Goal: Information Seeking & Learning: Find specific page/section

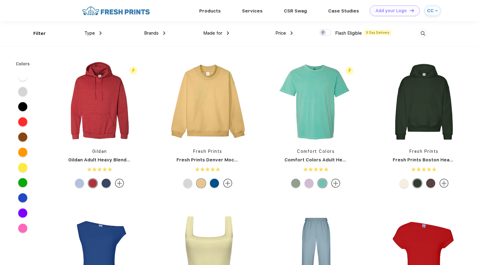
click at [424, 34] on img at bounding box center [423, 34] width 10 height 10
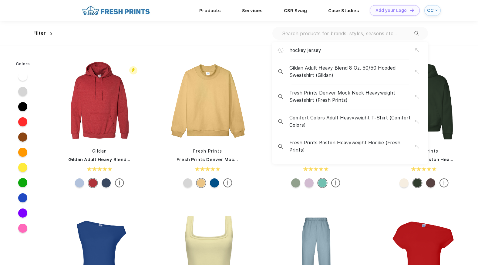
click at [374, 35] on input "text" at bounding box center [348, 33] width 133 height 7
paste input "#N4212"
type input "#N4212"
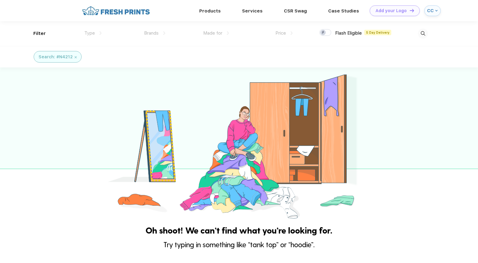
click at [423, 32] on img at bounding box center [423, 34] width 10 height 10
click at [331, 32] on input "#N4212" at bounding box center [348, 33] width 133 height 7
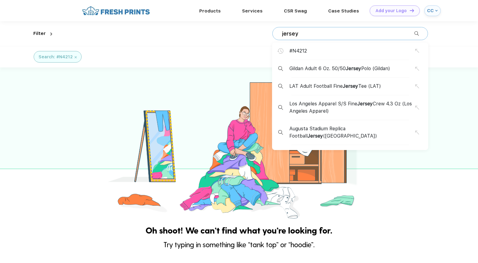
type input "jersey"
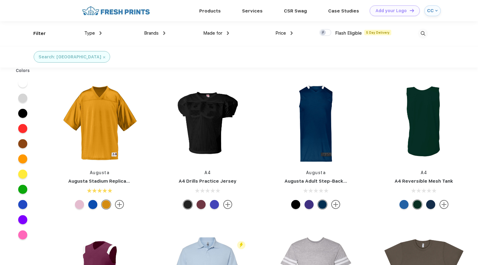
click at [423, 32] on img at bounding box center [423, 34] width 10 height 10
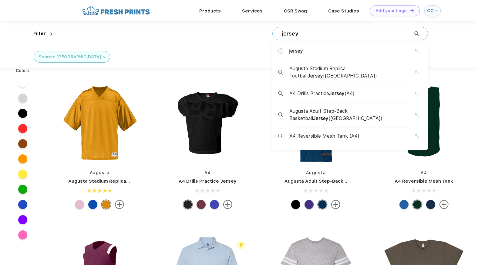
click at [367, 29] on div "jersey [GEOGRAPHIC_DATA] Replica Football Jersey ([GEOGRAPHIC_DATA]) A4 Drills …" at bounding box center [351, 33] width 156 height 13
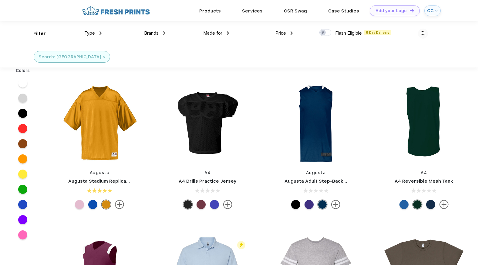
click at [422, 35] on img at bounding box center [423, 34] width 10 height 10
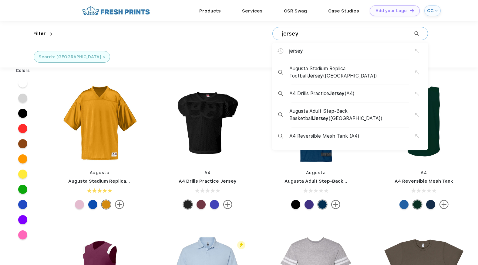
click at [338, 37] on input "jersey" at bounding box center [348, 33] width 133 height 7
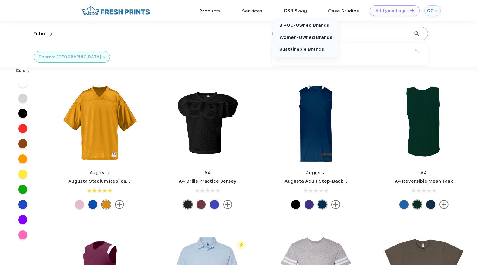
type input "a4 flag and fan"
